Goal: Task Accomplishment & Management: Manage account settings

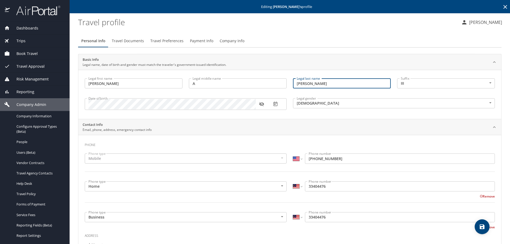
select select "US"
select select "MY"
click at [30, 30] on span "Dashboards" at bounding box center [24, 28] width 28 height 6
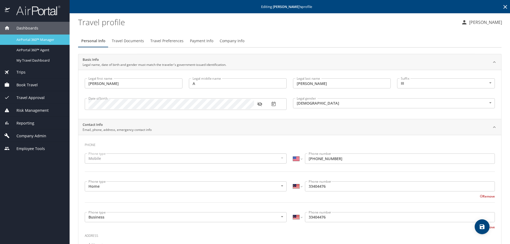
click at [32, 38] on span "AirPortal 360™ Manager" at bounding box center [39, 39] width 47 height 5
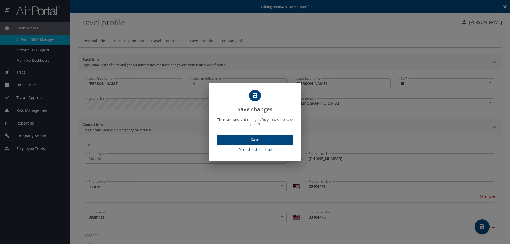
click at [249, 148] on span "Discard and continue" at bounding box center [255, 150] width 72 height 6
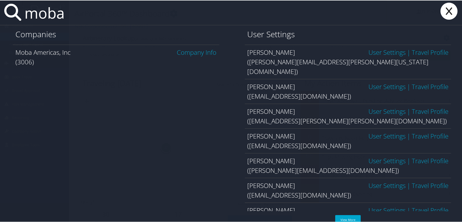
type input "moba"
click at [192, 52] on link "Company Info" at bounding box center [197, 51] width 40 height 9
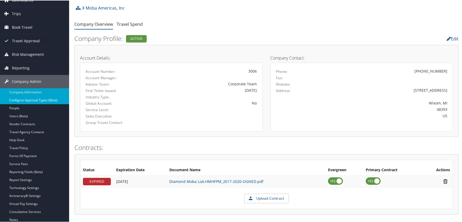
scroll to position [96, 0]
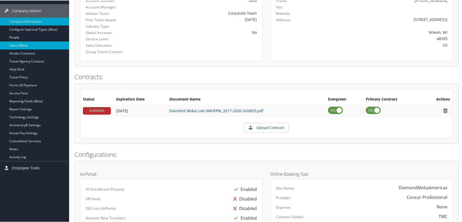
click at [19, 45] on link "Users (Beta)" at bounding box center [34, 45] width 69 height 8
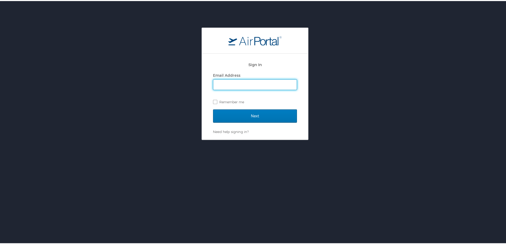
type input "lesley.hogg@cbtravel.com"
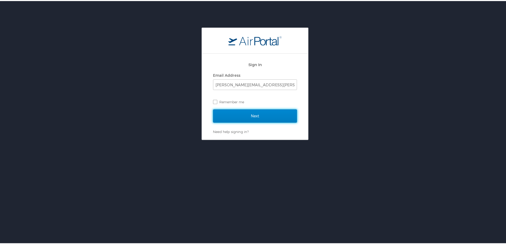
click at [229, 116] on input "Next" at bounding box center [255, 114] width 84 height 13
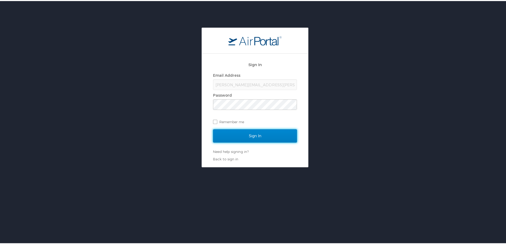
click at [229, 136] on input "Sign In" at bounding box center [255, 134] width 84 height 13
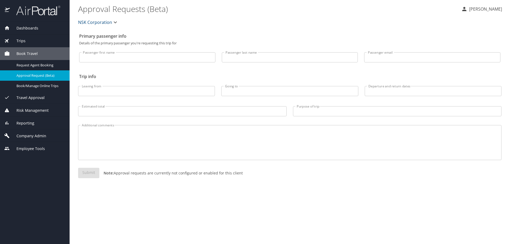
click at [23, 137] on span "Company Admin" at bounding box center [28, 136] width 36 height 6
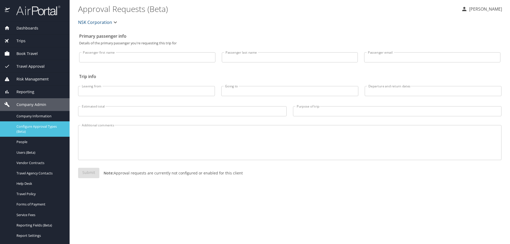
click at [28, 126] on span "Configure Approval Types (Beta)" at bounding box center [39, 129] width 47 height 10
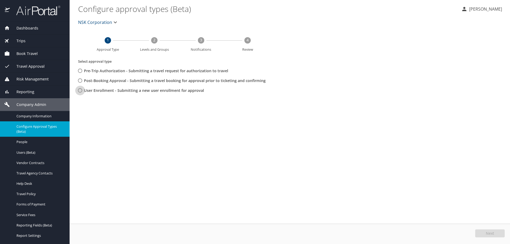
click at [80, 91] on input "User Enrollment - Submitting a new user enrollment for approval" at bounding box center [80, 91] width 10 height 10
radio input "true"
click at [485, 233] on button "Next" at bounding box center [491, 234] width 30 height 8
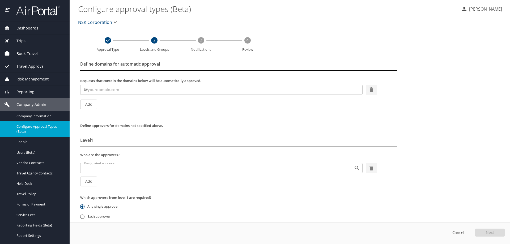
scroll to position [31, 0]
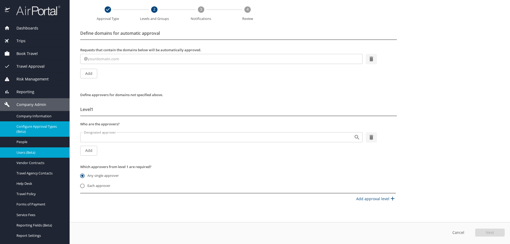
click at [24, 153] on span "Users (Beta)" at bounding box center [39, 152] width 47 height 5
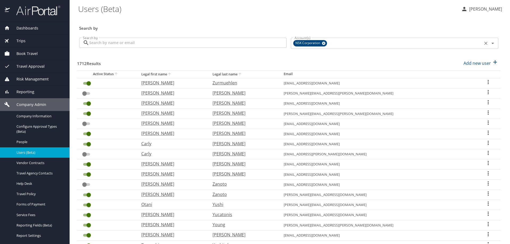
click at [322, 43] on icon at bounding box center [323, 43] width 3 height 3
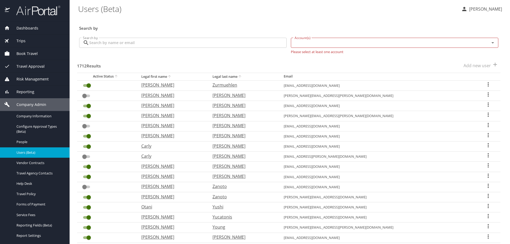
click at [321, 43] on input "Account(s)" at bounding box center [387, 42] width 189 height 7
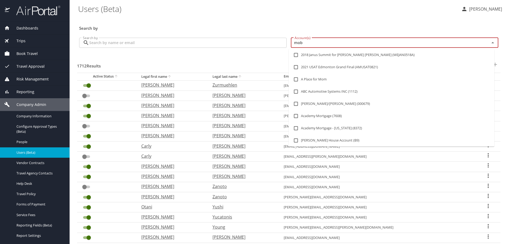
type input "moba"
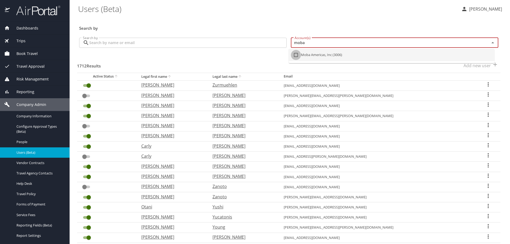
click at [296, 55] on input "checkbox" at bounding box center [296, 55] width 10 height 10
checkbox input "true"
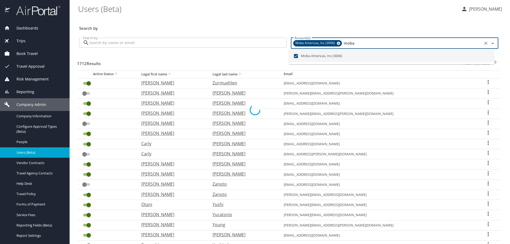
checkbox input "true"
checkbox input "false"
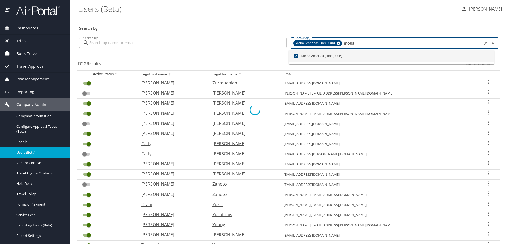
type input "moba"
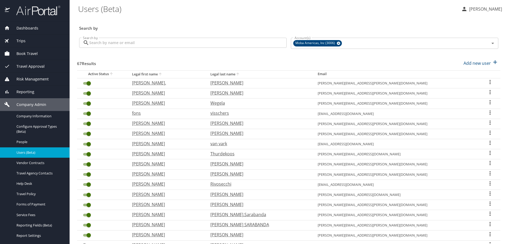
click at [245, 56] on div "67 Results Add new user" at bounding box center [289, 63] width 424 height 20
click at [33, 126] on span "Configure Approval Types (Beta)" at bounding box center [39, 129] width 47 height 10
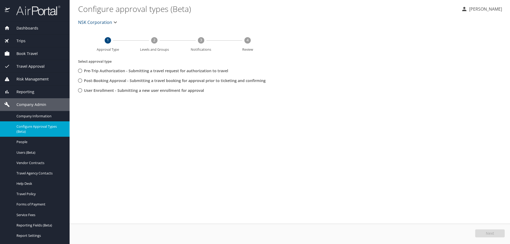
click at [109, 20] on span "NSK Corporation" at bounding box center [95, 22] width 34 height 7
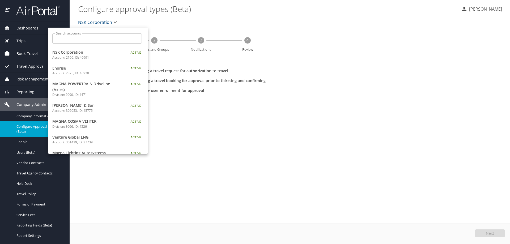
click at [84, 41] on input "Search accounts" at bounding box center [99, 38] width 86 height 10
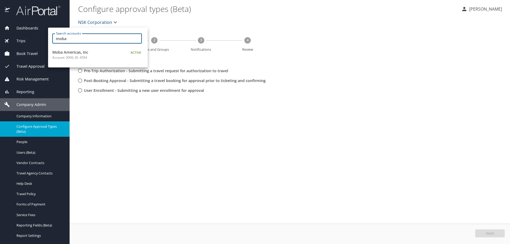
type input "moba"
click at [77, 52] on span "Moba Americas, Inc" at bounding box center [85, 52] width 66 height 6
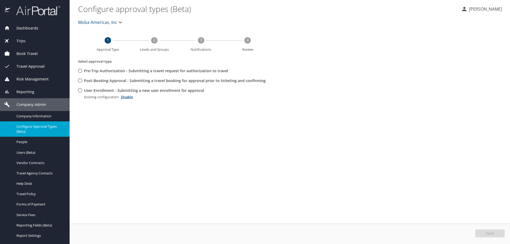
click at [79, 90] on input "User Enrollment - Submitting a new user enrollment for approval" at bounding box center [80, 91] width 10 height 10
radio input "true"
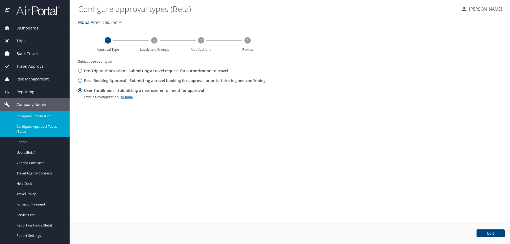
click at [41, 117] on span "Company Information" at bounding box center [39, 116] width 47 height 5
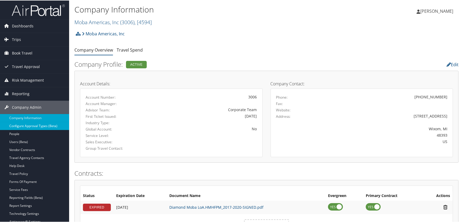
click at [40, 126] on link "Configure Approval Types (Beta)" at bounding box center [34, 125] width 69 height 8
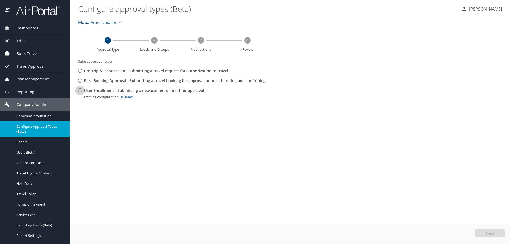
click at [80, 90] on input "User Enrollment - Submitting a new user enrollment for approval" at bounding box center [80, 91] width 10 height 10
radio input "true"
click at [488, 233] on span "Edit" at bounding box center [491, 234] width 7 height 4
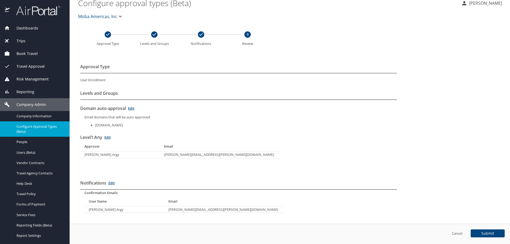
scroll to position [11, 0]
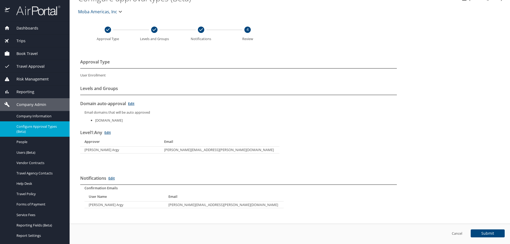
click at [30, 106] on span "Company Admin" at bounding box center [28, 105] width 36 height 6
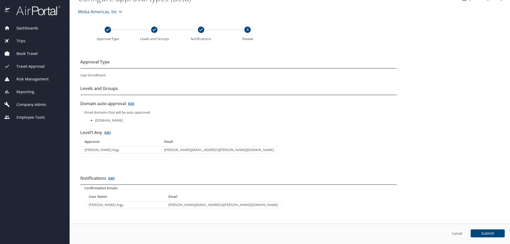
click at [33, 103] on span "Company Admin" at bounding box center [28, 105] width 36 height 6
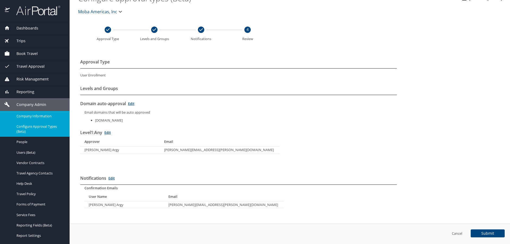
click at [32, 115] on span "Company Information" at bounding box center [39, 116] width 47 height 5
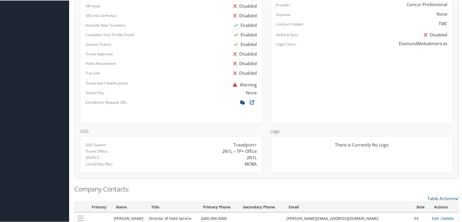
scroll to position [290, 0]
click at [243, 100] on icon at bounding box center [243, 102] width 10 height 7
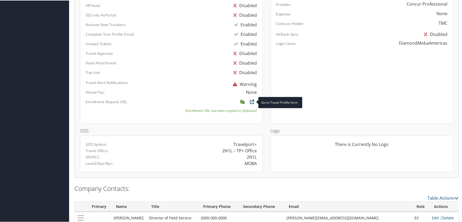
click at [250, 100] on icon at bounding box center [252, 102] width 10 height 7
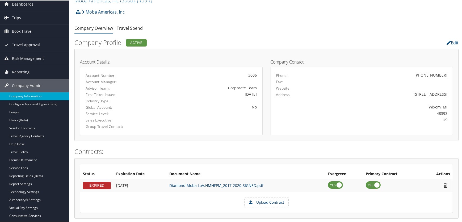
scroll to position [0, 0]
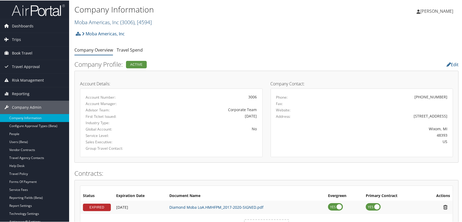
click at [99, 21] on link "Moba Americas, Inc ( 3006 ) , [ 4594 ]" at bounding box center [112, 21] width 77 height 7
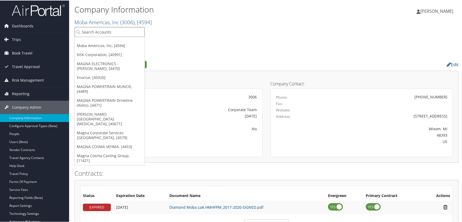
click at [96, 29] on input "search" at bounding box center [110, 32] width 70 height 10
type input "nsk"
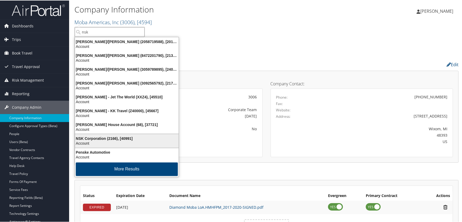
click at [88, 138] on div "NSK Corporation (2166), [40991]" at bounding box center [127, 138] width 110 height 5
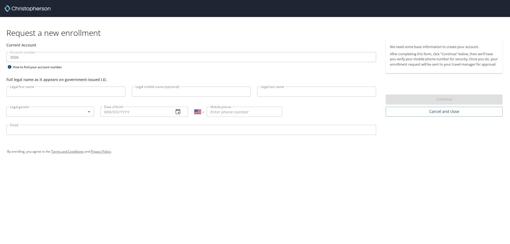
select select "US"
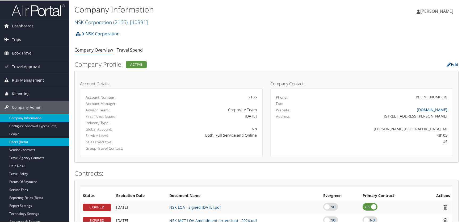
click at [18, 140] on link "Users (Beta)" at bounding box center [34, 141] width 69 height 8
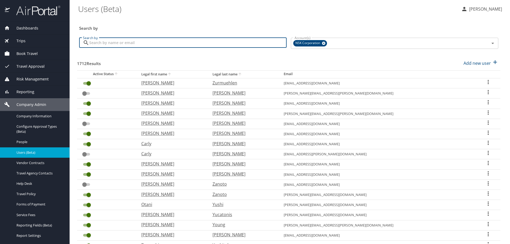
click at [128, 43] on input "Search by" at bounding box center [188, 43] width 198 height 10
type input "melloy"
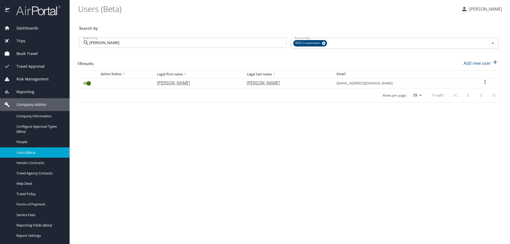
click at [485, 82] on icon "User Search Table" at bounding box center [485, 82] width 6 height 6
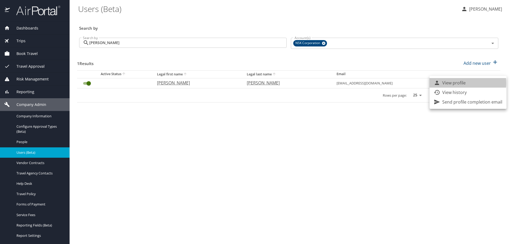
click at [455, 83] on p "View profile" at bounding box center [454, 83] width 23 height 6
select select "US"
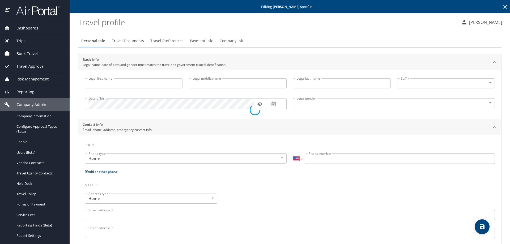
type input "Richard A"
type input "Melloy"
type input "III"
type input "Male"
type input "Ellie"
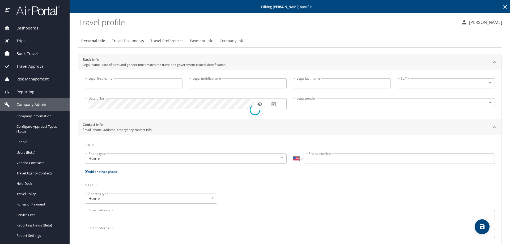
type input "Melloy"
select select "MY"
type input "34930835"
select select "US"
select select "MY"
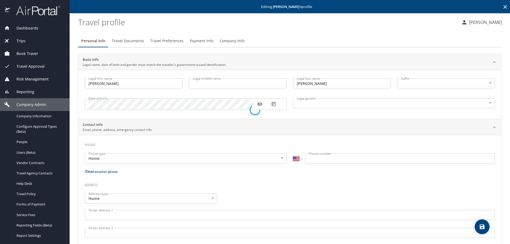
select select "MY"
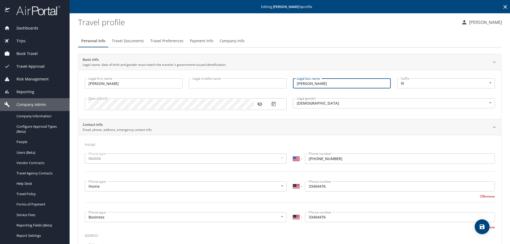
click at [308, 84] on input "Melloy" at bounding box center [342, 83] width 98 height 10
type input "Melloy.III"
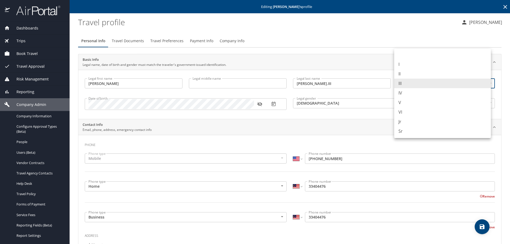
click at [488, 82] on body "Dashboards AirPortal 360™ Manager AirPortal 360™ Agent My Travel Dashboard Trip…" at bounding box center [255, 122] width 510 height 244
click at [401, 55] on li at bounding box center [442, 55] width 97 height 9
type input "NotApplicable"
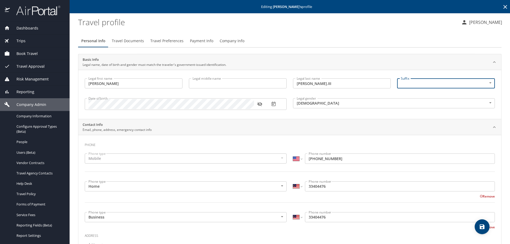
click at [483, 227] on icon "save" at bounding box center [482, 227] width 5 height 5
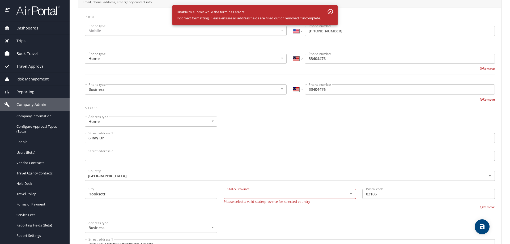
scroll to position [159, 0]
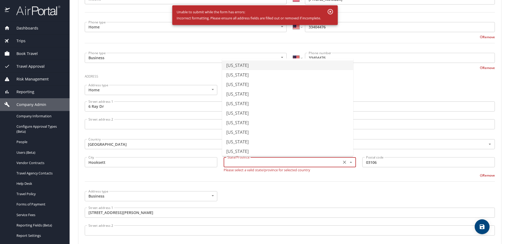
click at [243, 164] on input "text" at bounding box center [282, 162] width 114 height 7
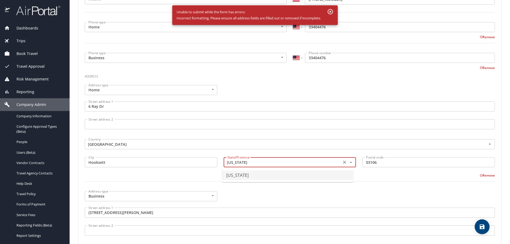
drag, startPoint x: 315, startPoint y: 174, endPoint x: 316, endPoint y: 177, distance: 3.1
click at [315, 175] on li "New Hampshire" at bounding box center [287, 176] width 131 height 10
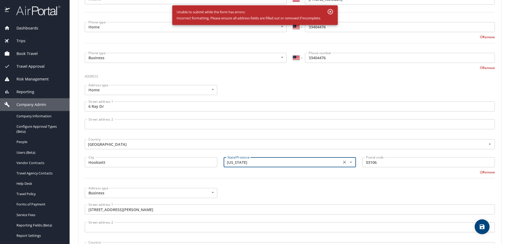
type input "New Hampshire"
click at [481, 226] on icon "save" at bounding box center [482, 227] width 5 height 5
select select "US"
select select "MY"
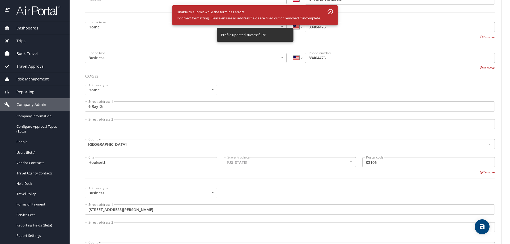
select select "US"
select select "MY"
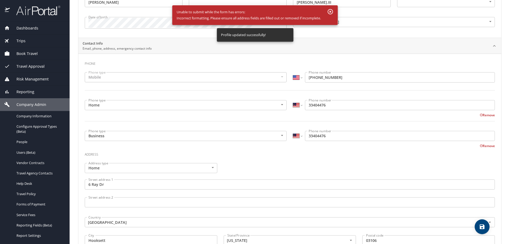
scroll to position [0, 0]
